Goal: Transaction & Acquisition: Purchase product/service

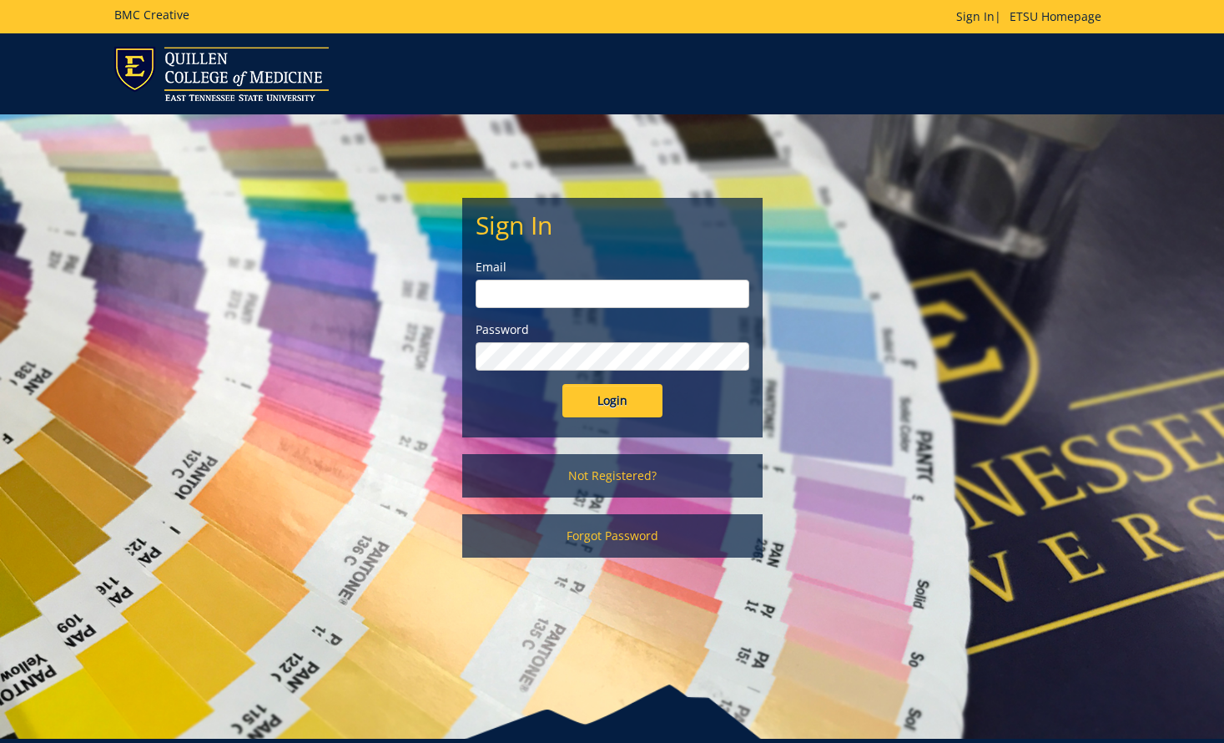
click at [602, 292] on input "email" at bounding box center [613, 294] width 274 height 28
type input "[EMAIL_ADDRESS][DOMAIN_NAME]"
click at [606, 396] on input "Login" at bounding box center [612, 400] width 100 height 33
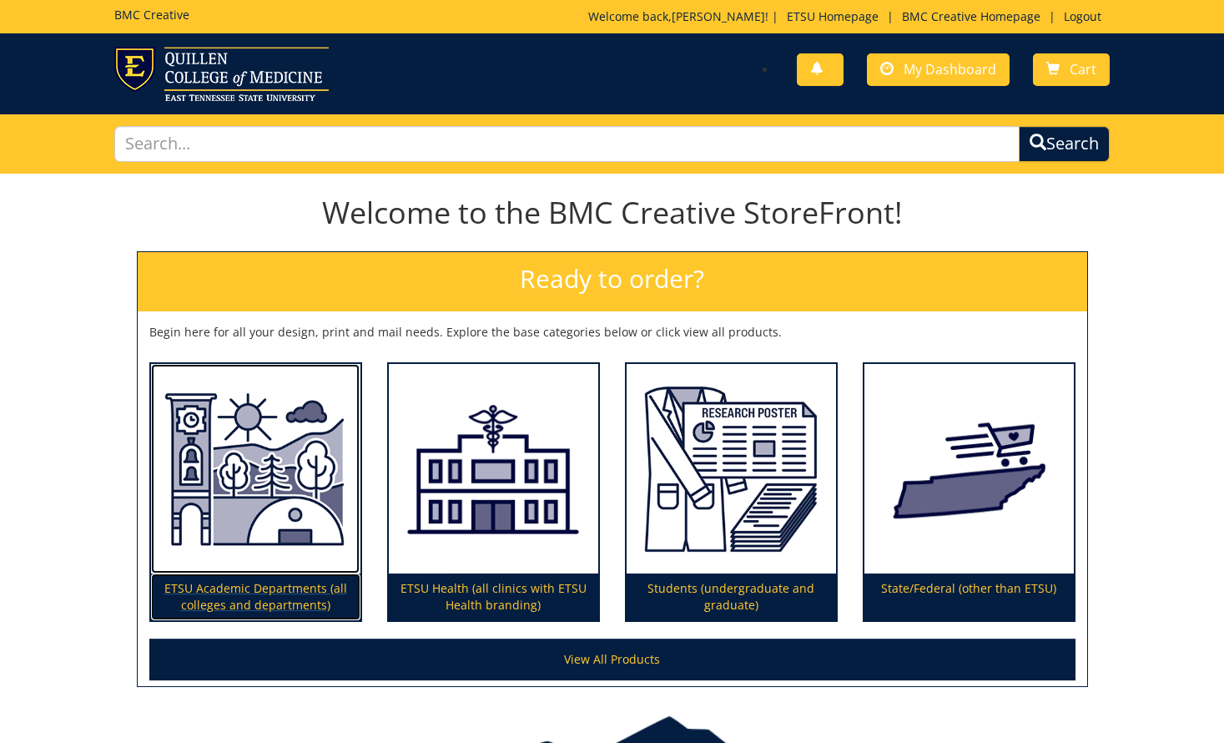
click at [285, 416] on img at bounding box center [255, 469] width 209 height 210
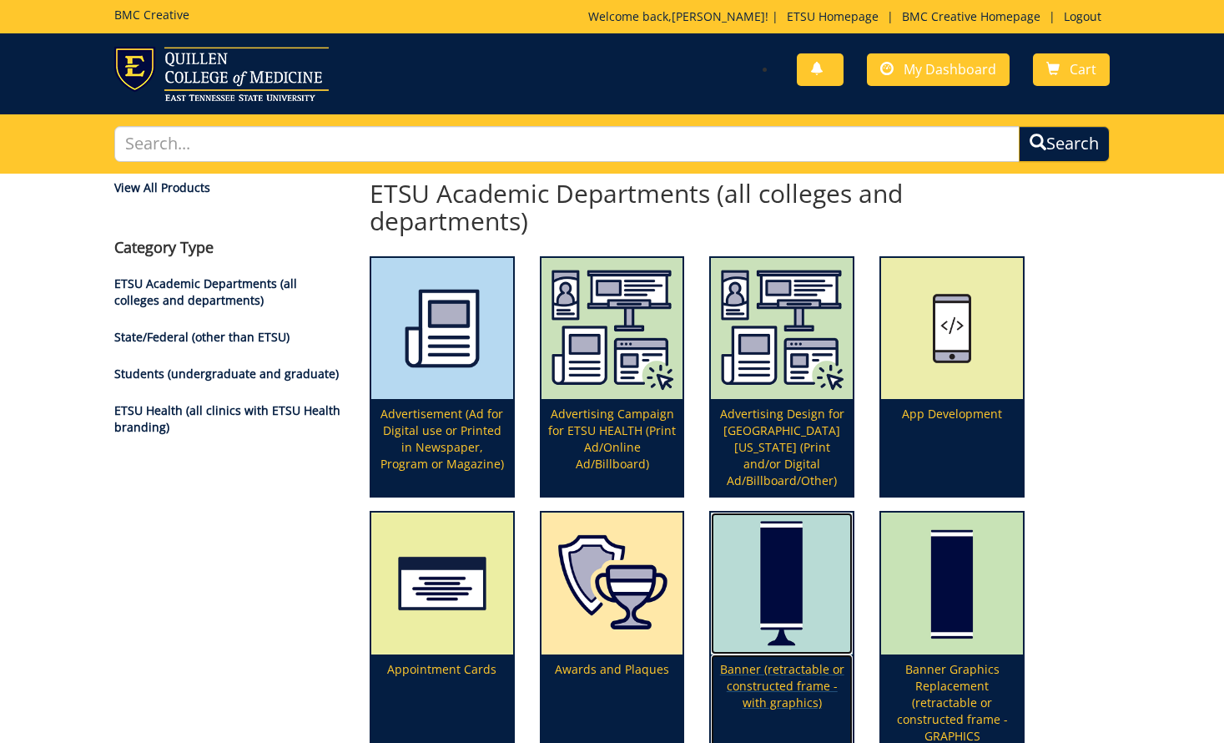
click at [783, 689] on p "Banner (retractable or constructed frame - with graphics)" at bounding box center [782, 710] width 142 height 113
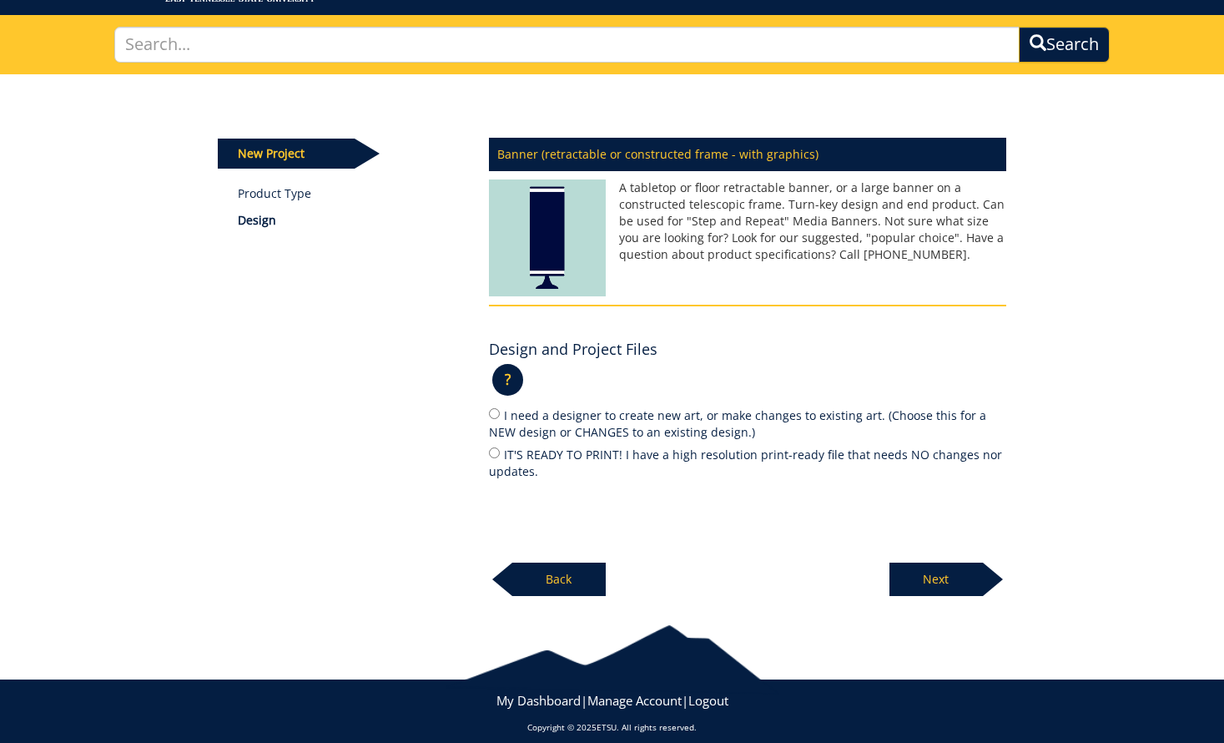
scroll to position [113, 0]
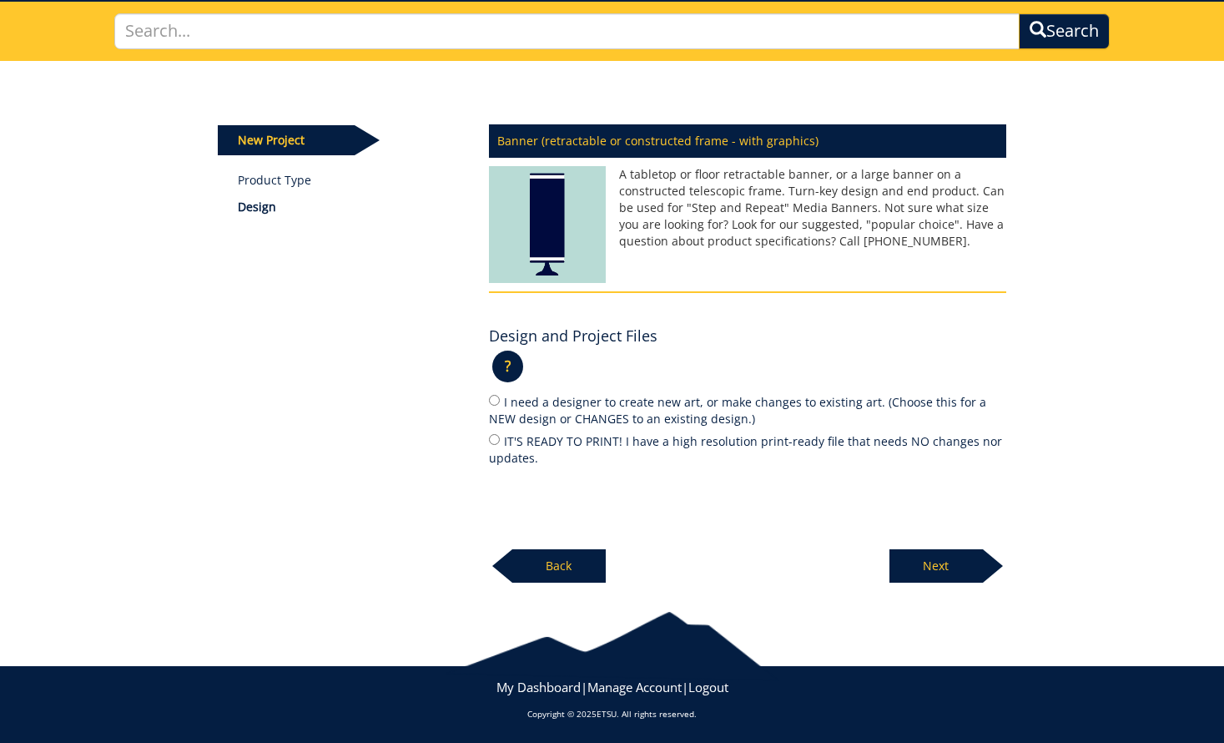
click at [572, 437] on label "IT'S READY TO PRINT! I have a high resolution print-ready file that needs NO ch…" at bounding box center [747, 448] width 517 height 35
click at [500, 437] on input "IT'S READY TO PRINT! I have a high resolution print-ready file that needs NO ch…" at bounding box center [494, 439] width 11 height 11
radio input "true"
click at [961, 570] on p "Next" at bounding box center [935, 565] width 93 height 33
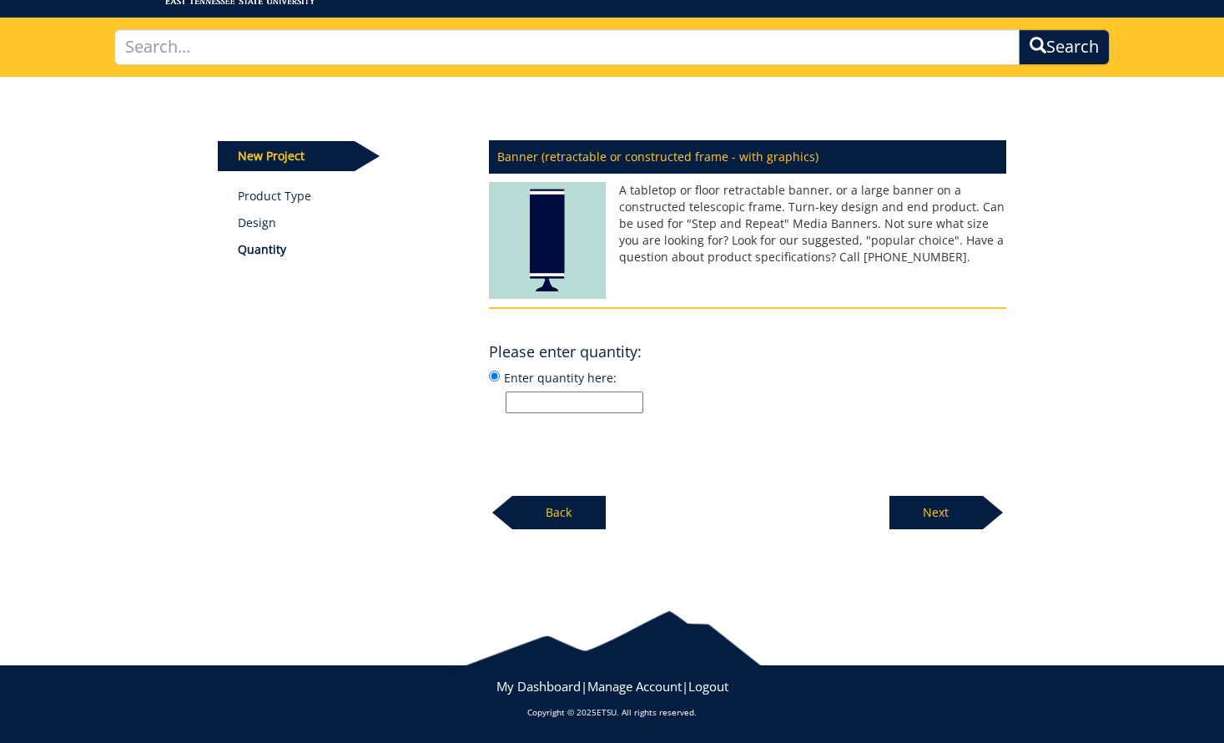
scroll to position [97, 0]
click at [620, 401] on input "Enter quantity here:" at bounding box center [575, 402] width 138 height 22
type input "1"
click at [838, 460] on div "Banner (retractable or constructed frame - with graphics) A tabletop or floor r…" at bounding box center [747, 330] width 542 height 400
click at [940, 505] on p "Next" at bounding box center [935, 512] width 93 height 33
